Goal: Task Accomplishment & Management: Complete application form

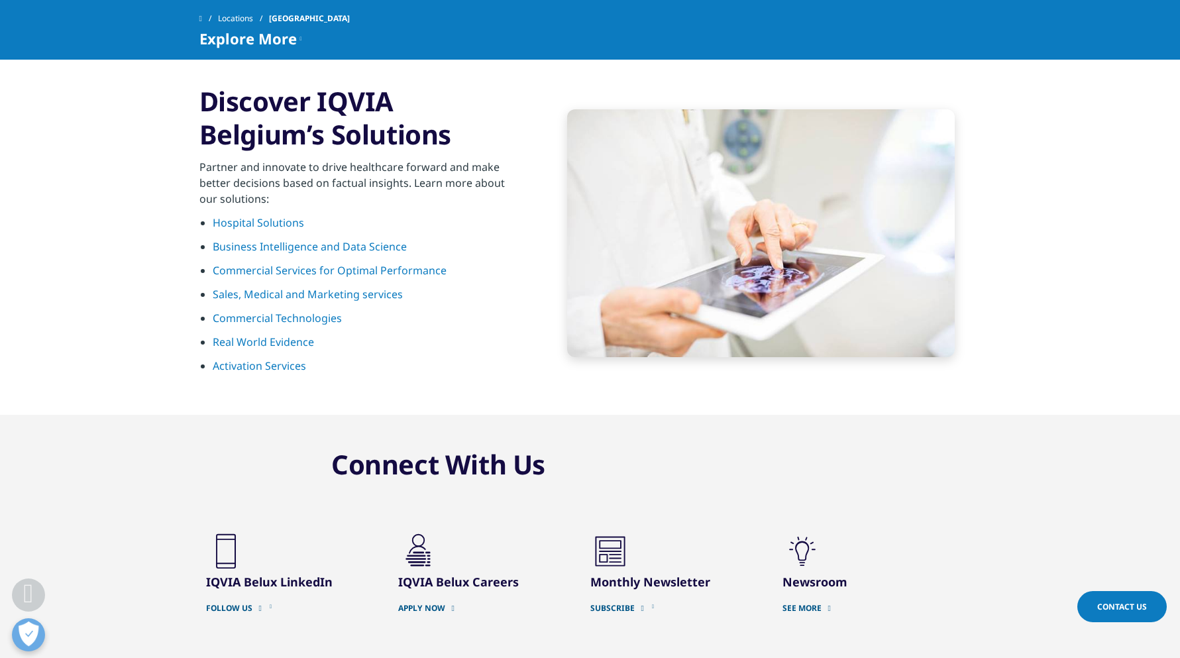
scroll to position [1325, 0]
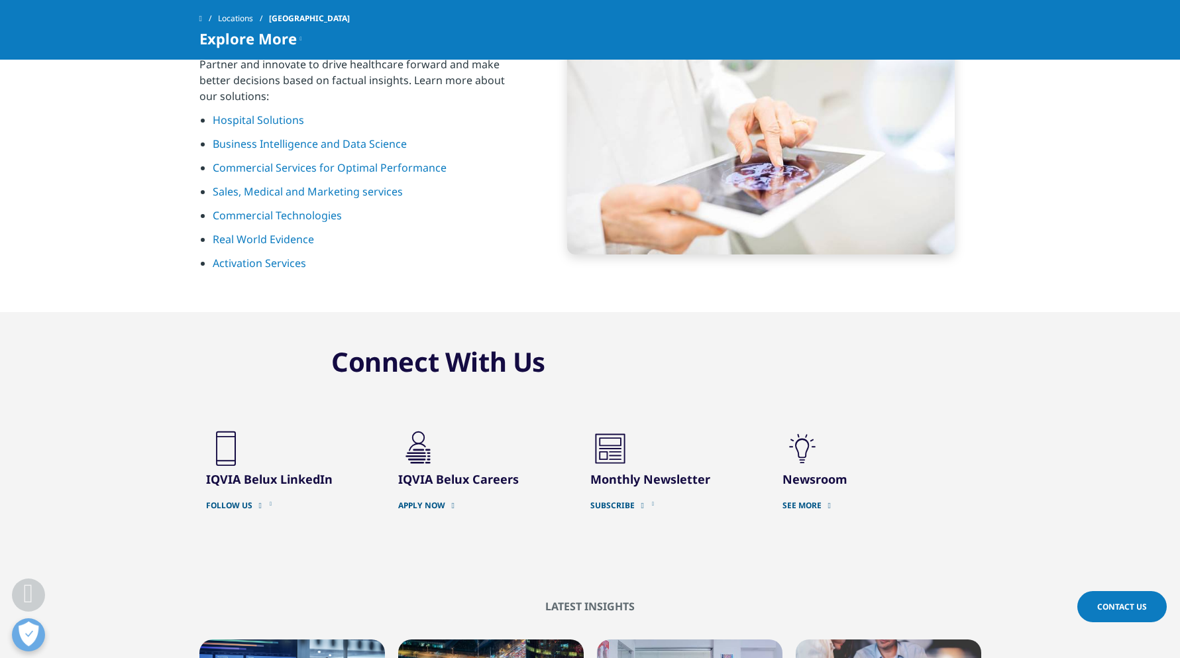
click at [427, 500] on link "APPLY NOW" at bounding box center [484, 505] width 172 height 11
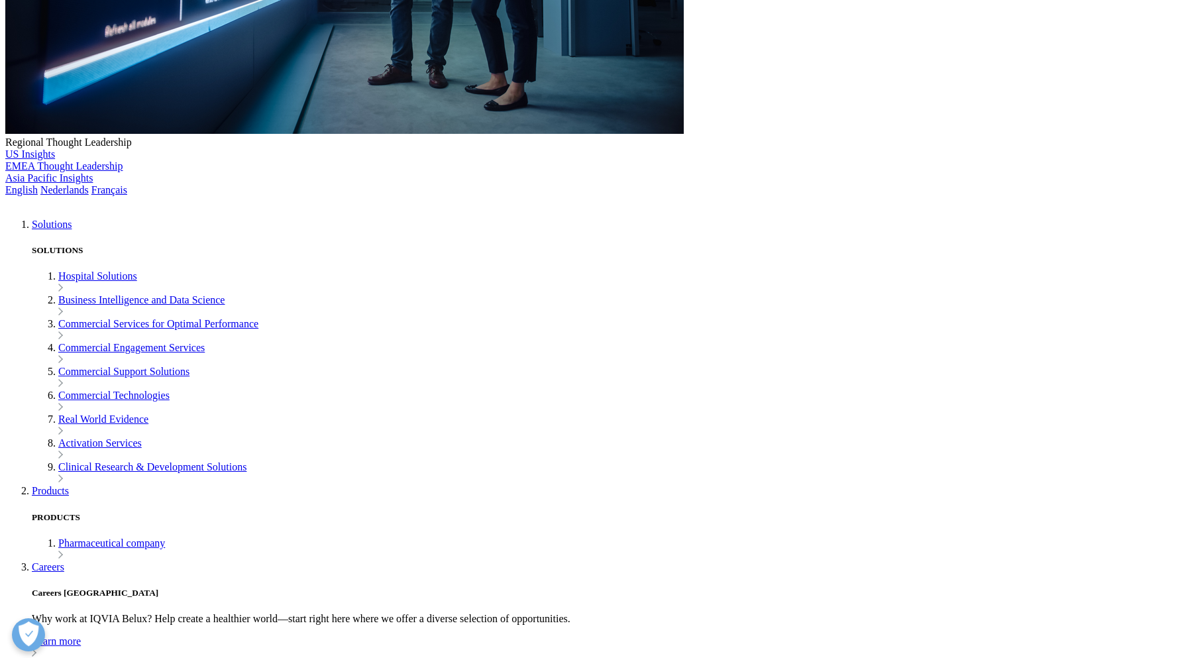
scroll to position [530, 0]
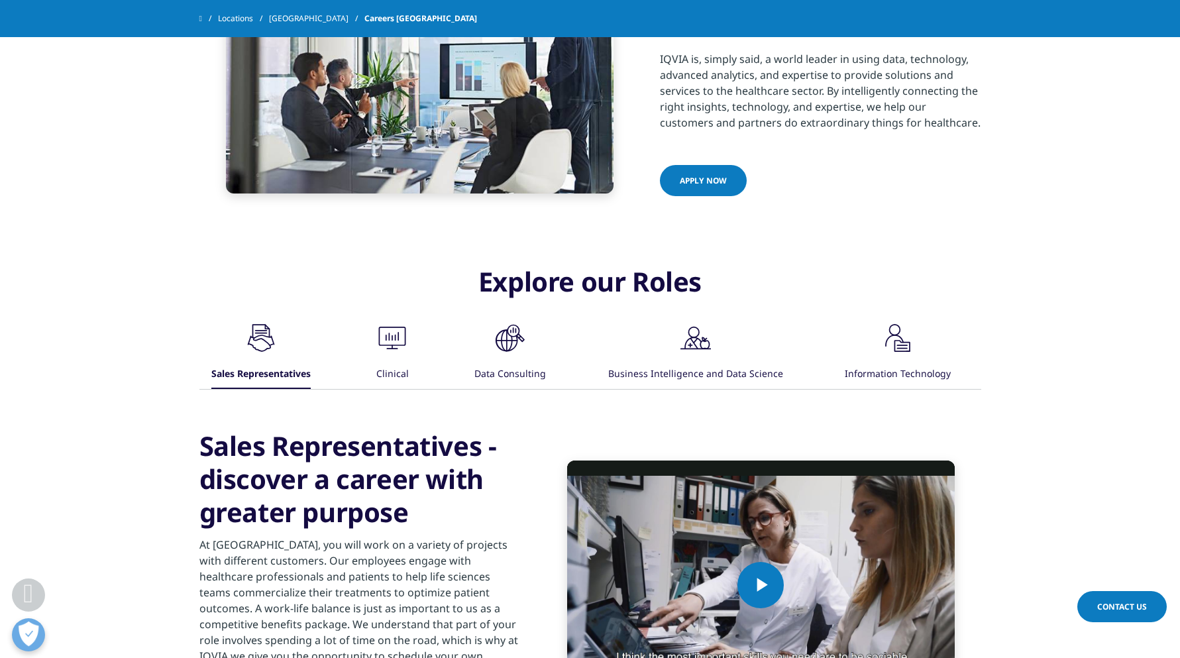
click at [281, 339] on icon ".cls-1{fill:#00a3e0;}" at bounding box center [261, 338] width 40 height 40
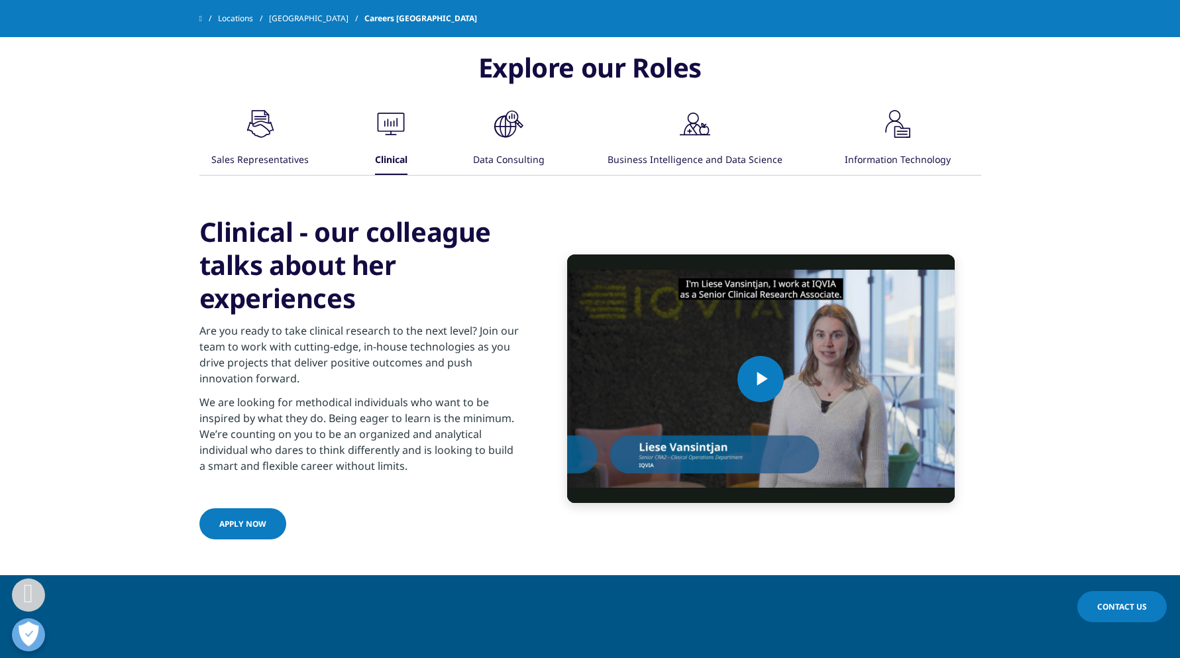
scroll to position [729, 0]
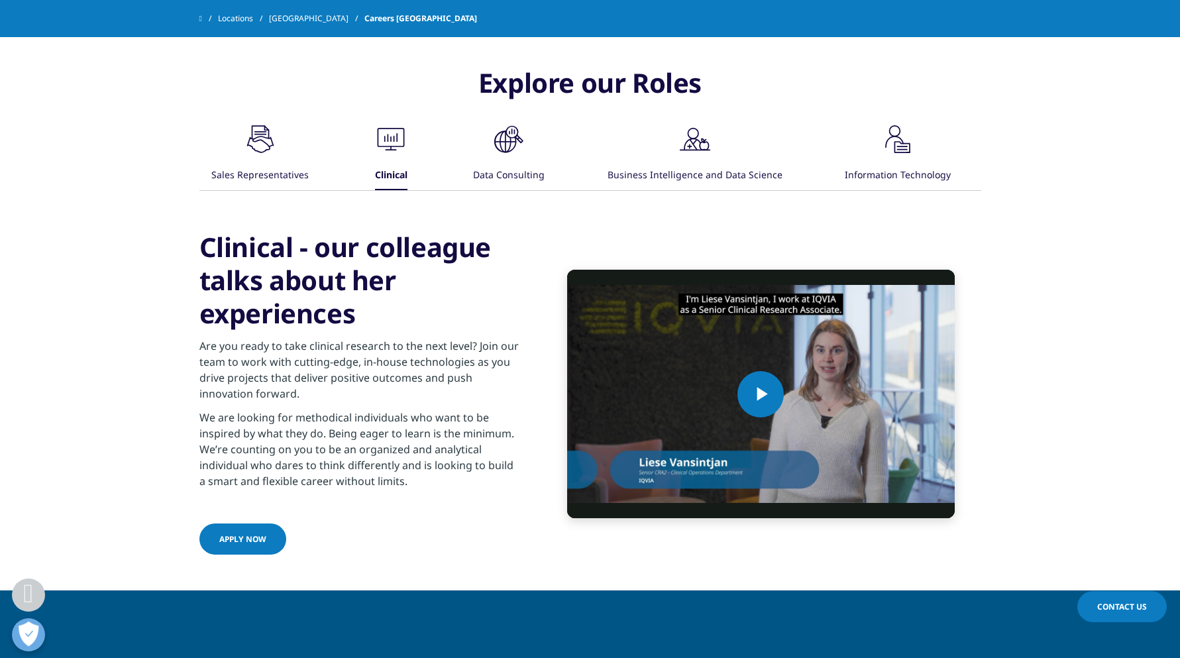
click at [248, 17] on link "Locations" at bounding box center [243, 19] width 51 height 24
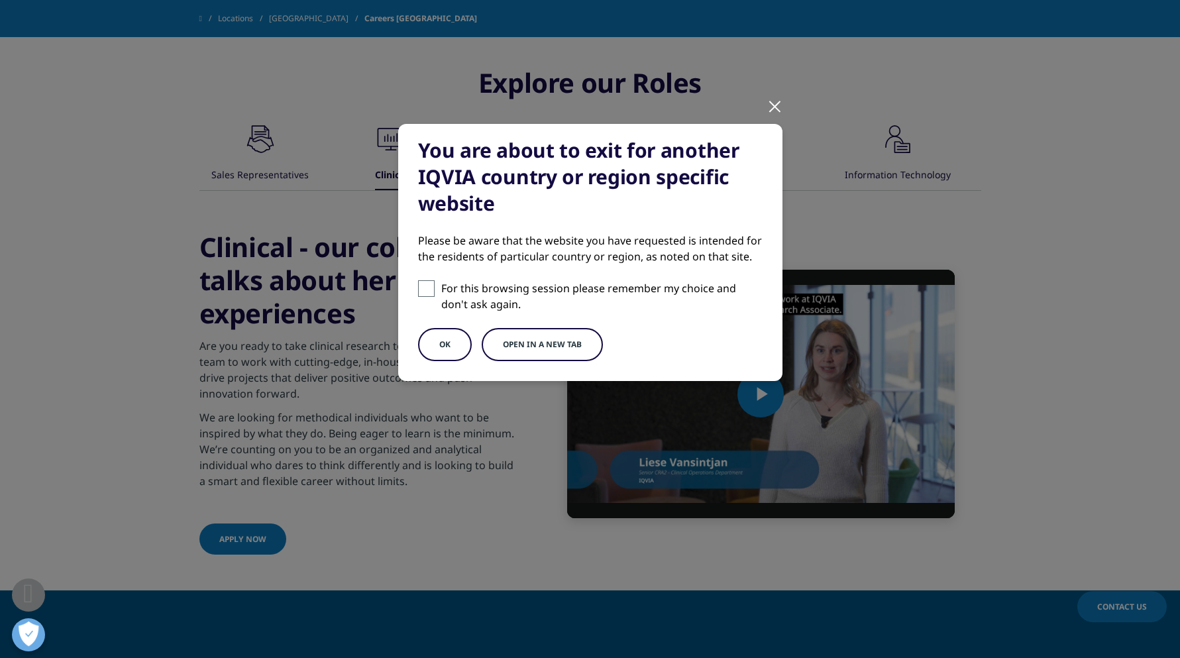
click at [492, 344] on button "Open in a new tab" at bounding box center [542, 344] width 121 height 33
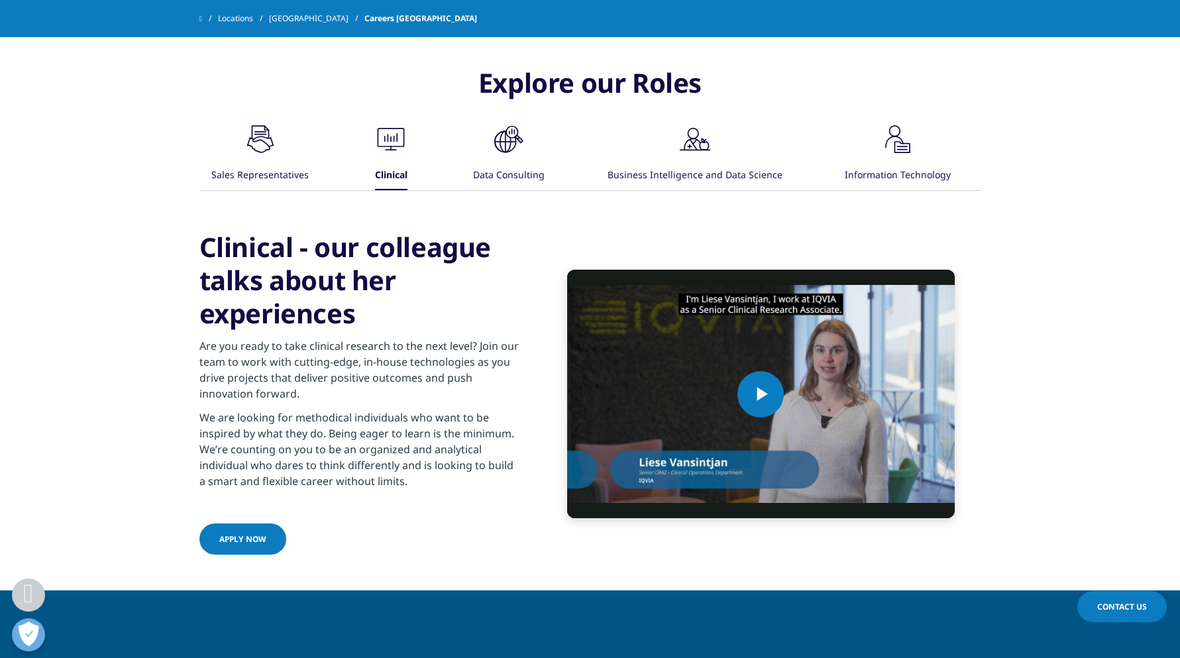
click at [392, 175] on div "Clinical" at bounding box center [391, 176] width 32 height 28
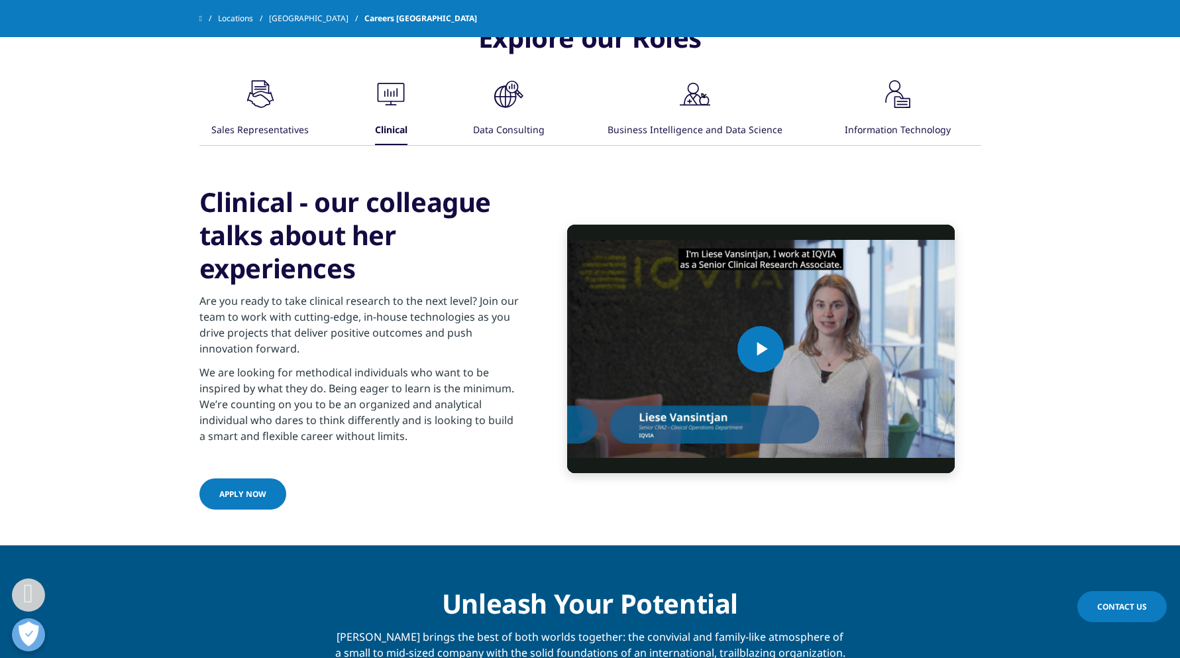
scroll to position [795, 0]
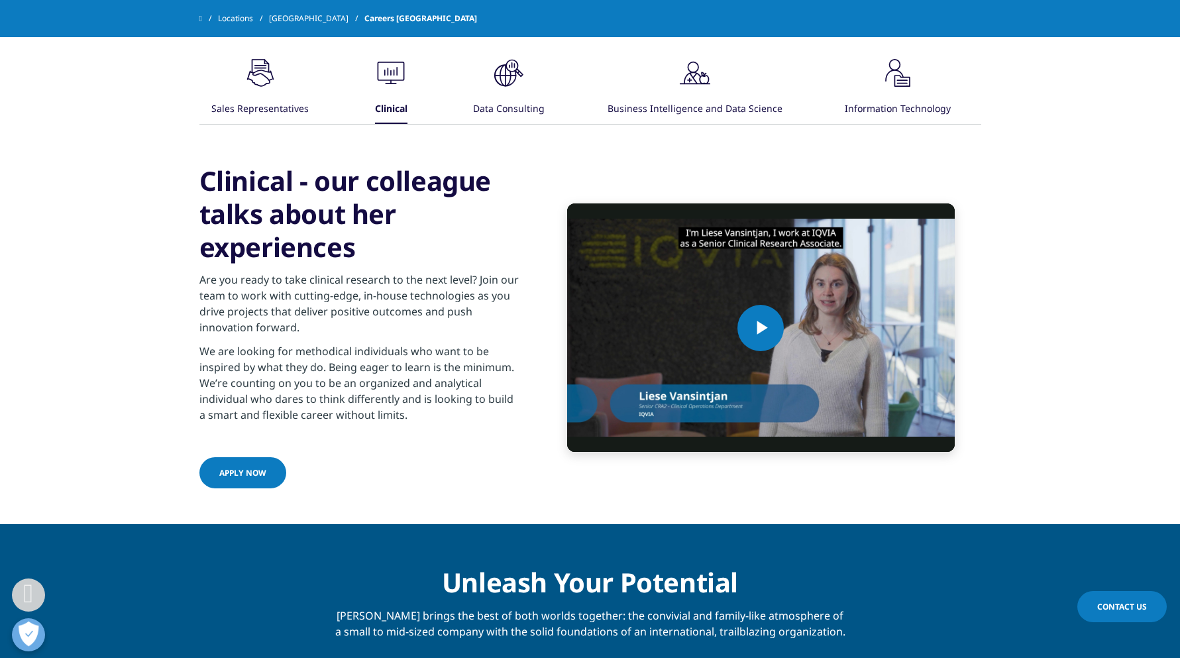
click at [233, 470] on span "Apply now" at bounding box center [242, 472] width 47 height 11
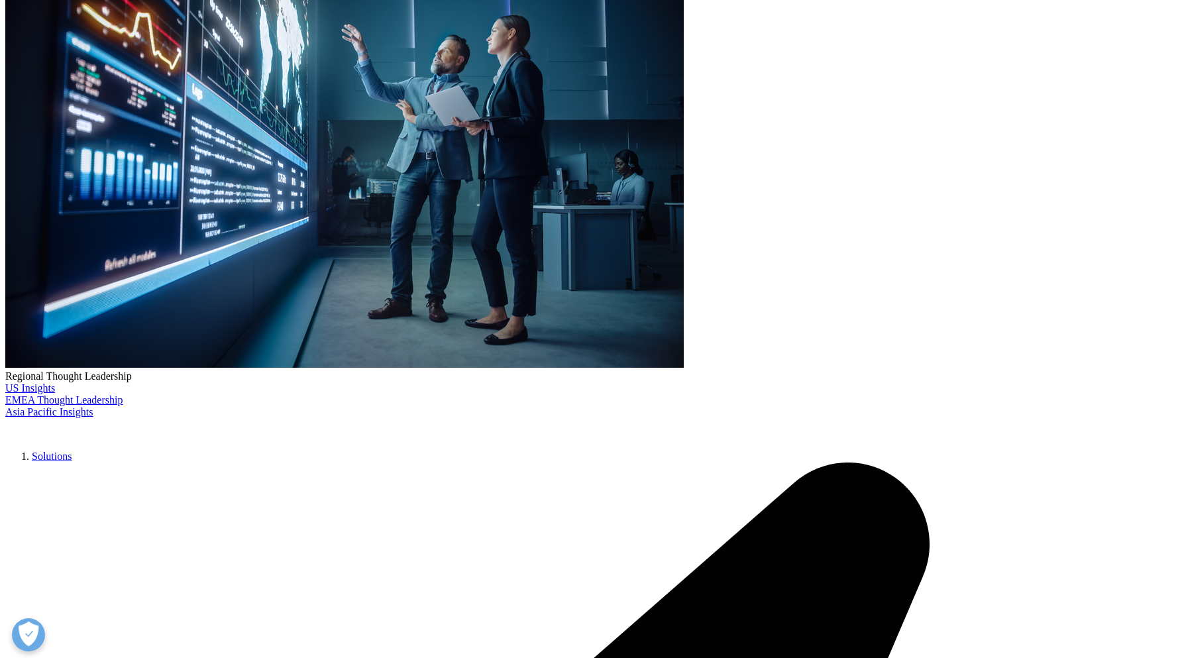
scroll to position [265, 0]
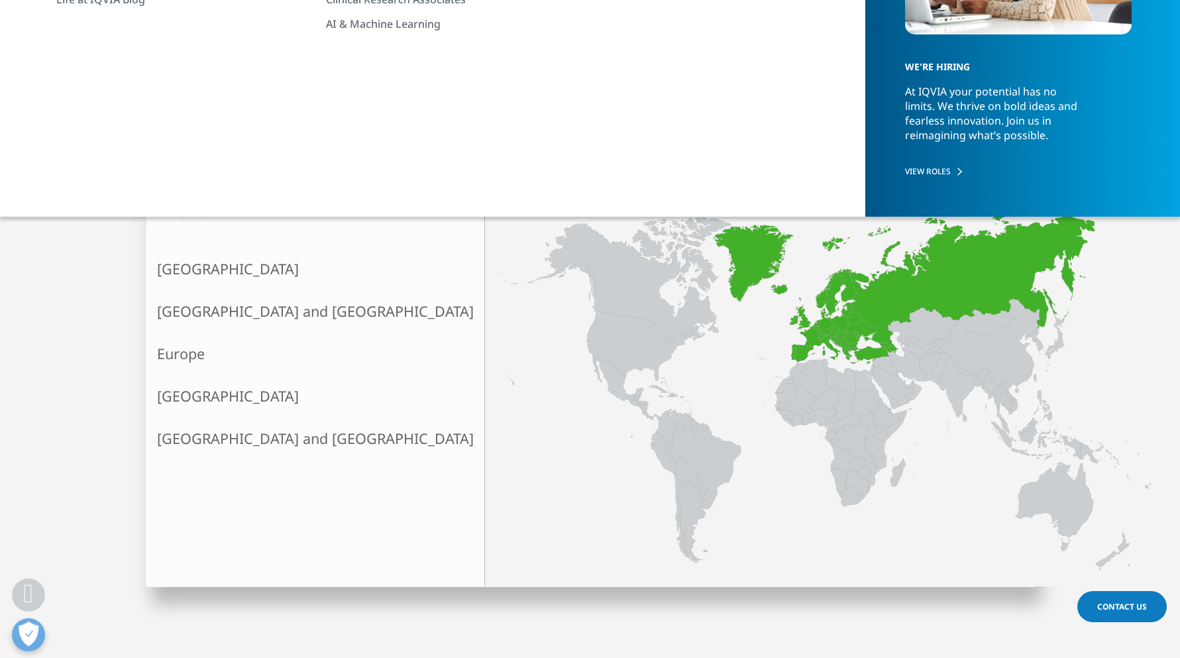
click at [220, 351] on link "Europe" at bounding box center [315, 354] width 338 height 42
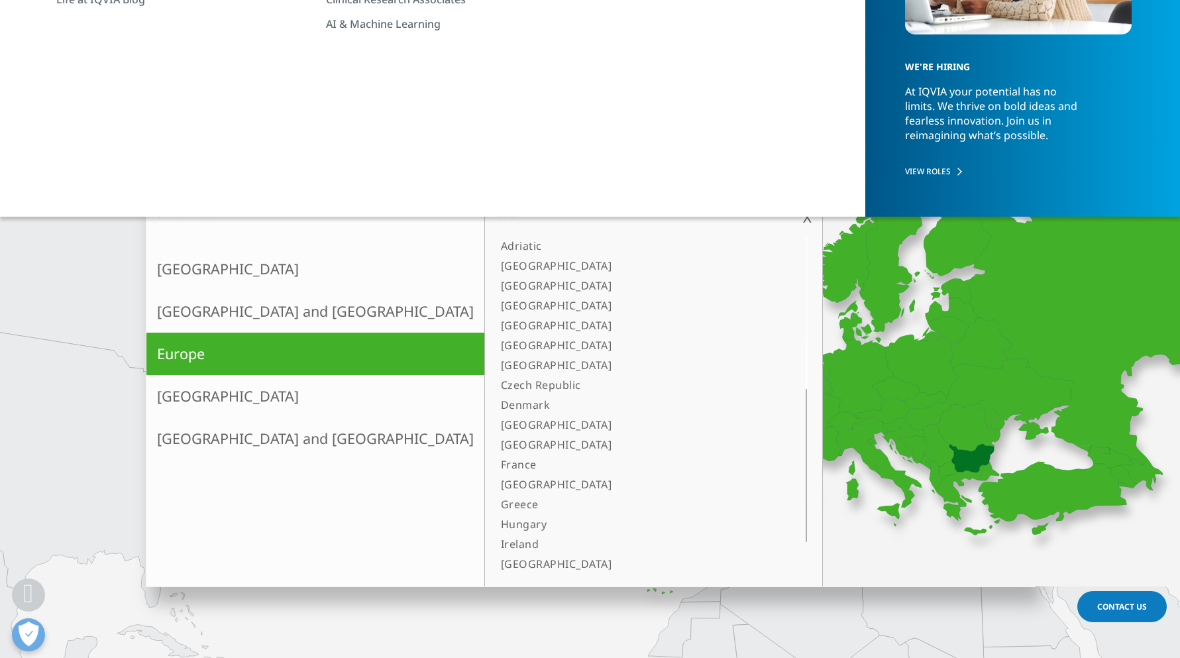
click at [496, 343] on link "[GEOGRAPHIC_DATA]" at bounding box center [637, 345] width 283 height 20
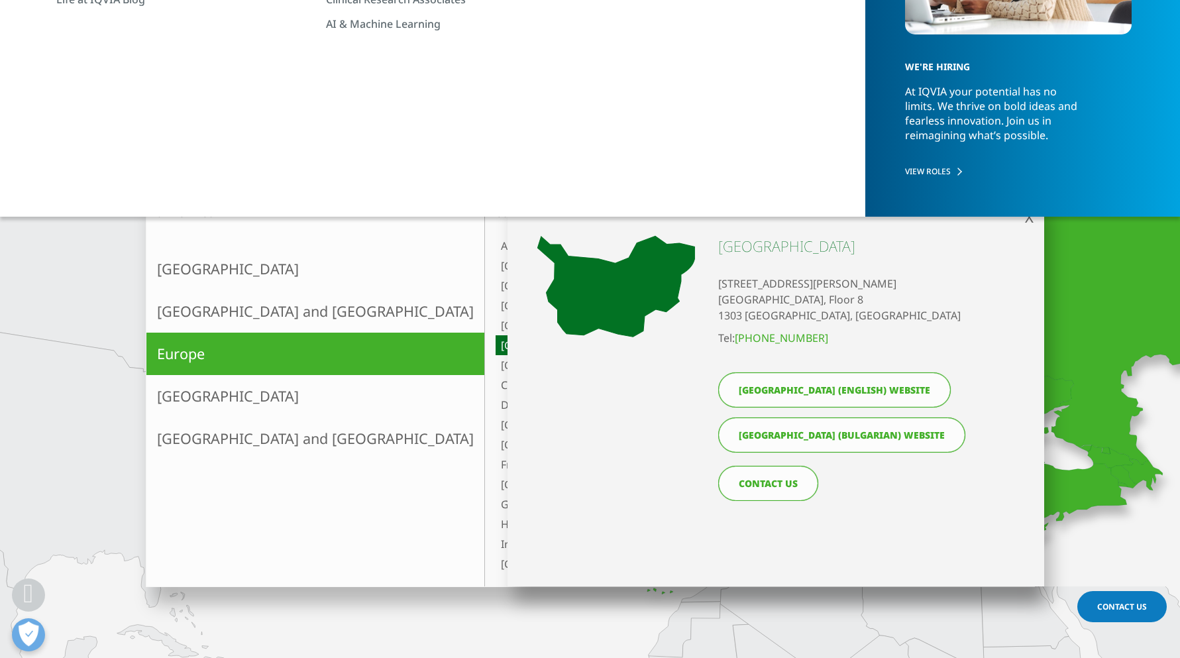
click at [807, 389] on link "Bulgaria (English) website" at bounding box center [834, 389] width 233 height 35
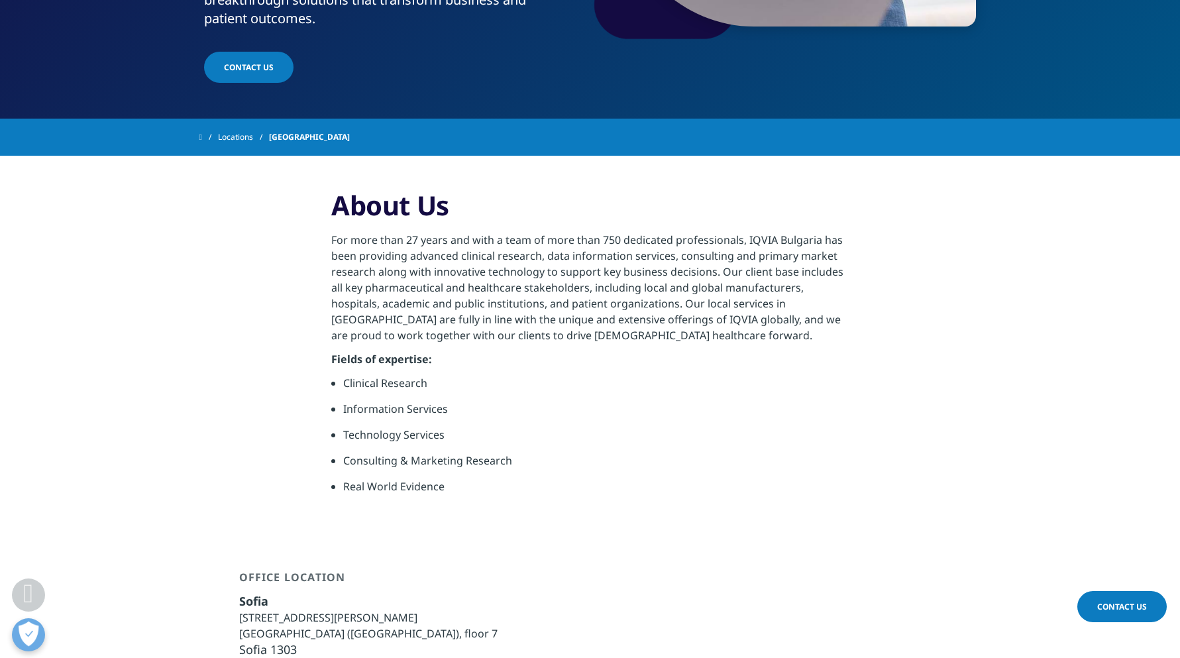
scroll to position [398, 0]
